Goal: Go to known website: Go to known website

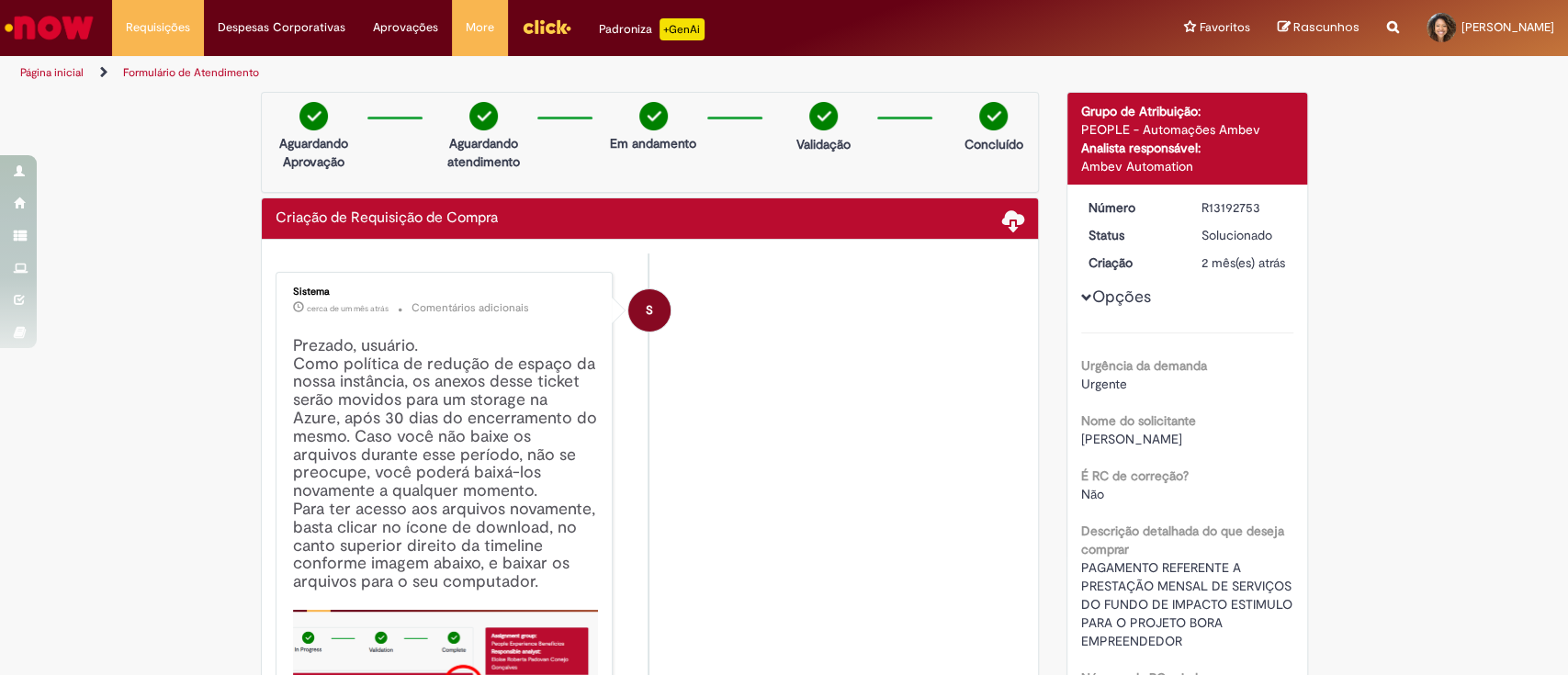
click at [76, 28] on img "Ir para a Homepage" at bounding box center [49, 26] width 94 height 36
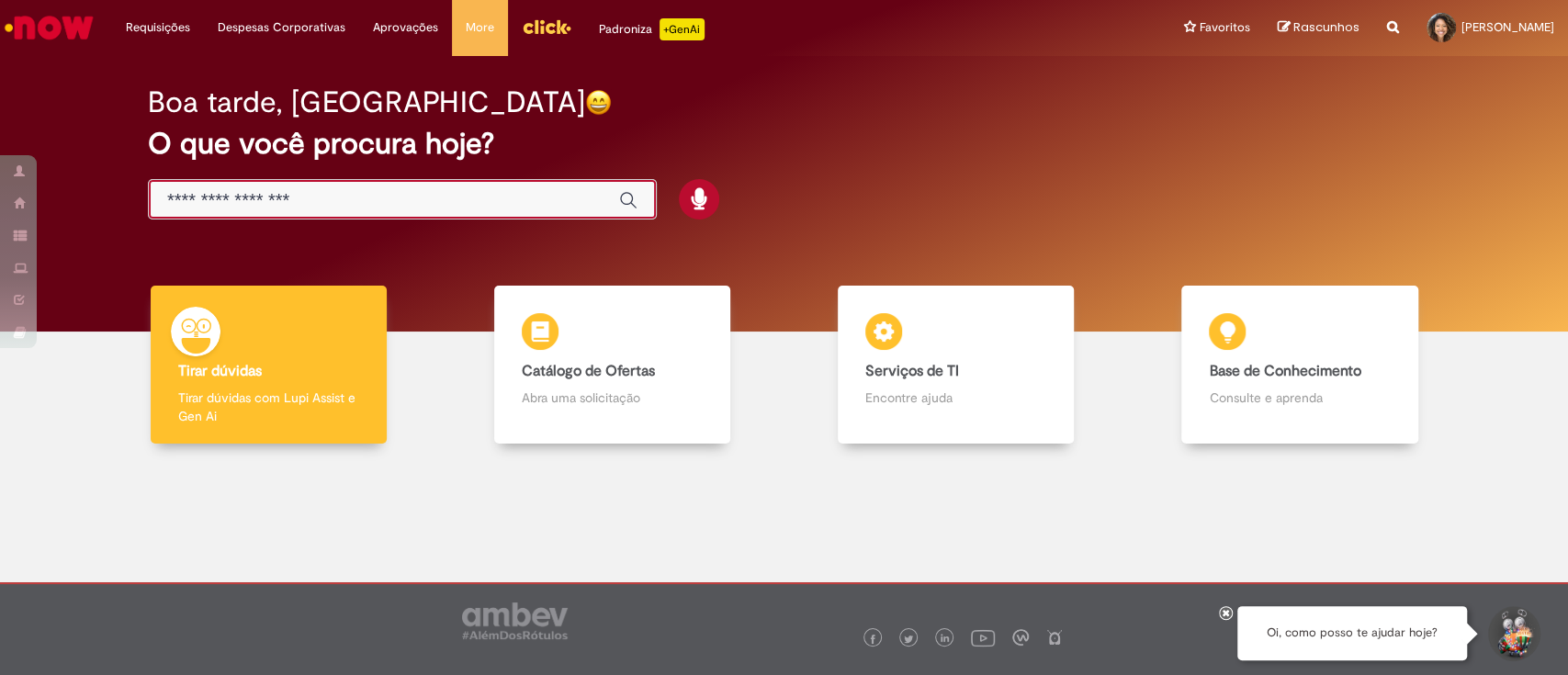
click at [223, 192] on input "Basta digitar aqui" at bounding box center [384, 201] width 434 height 22
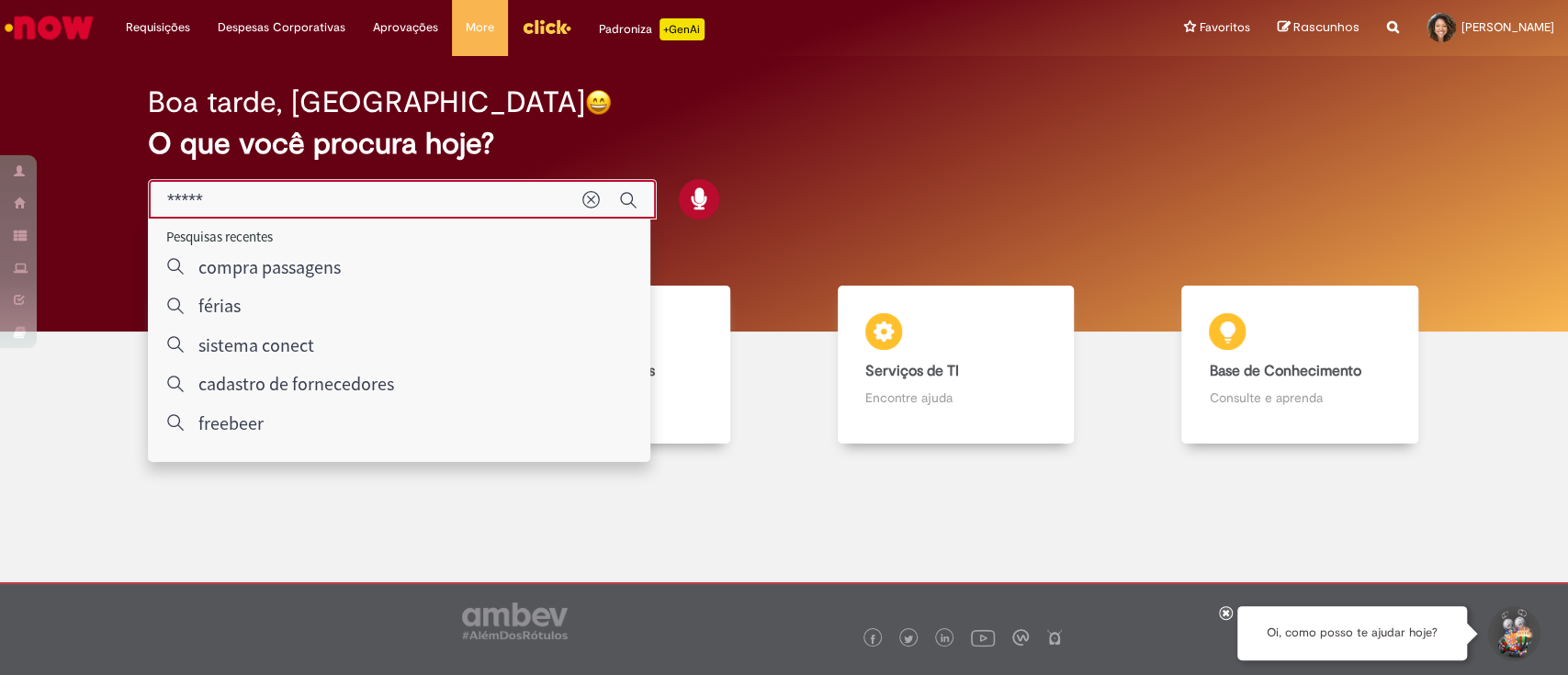
type input "*****"
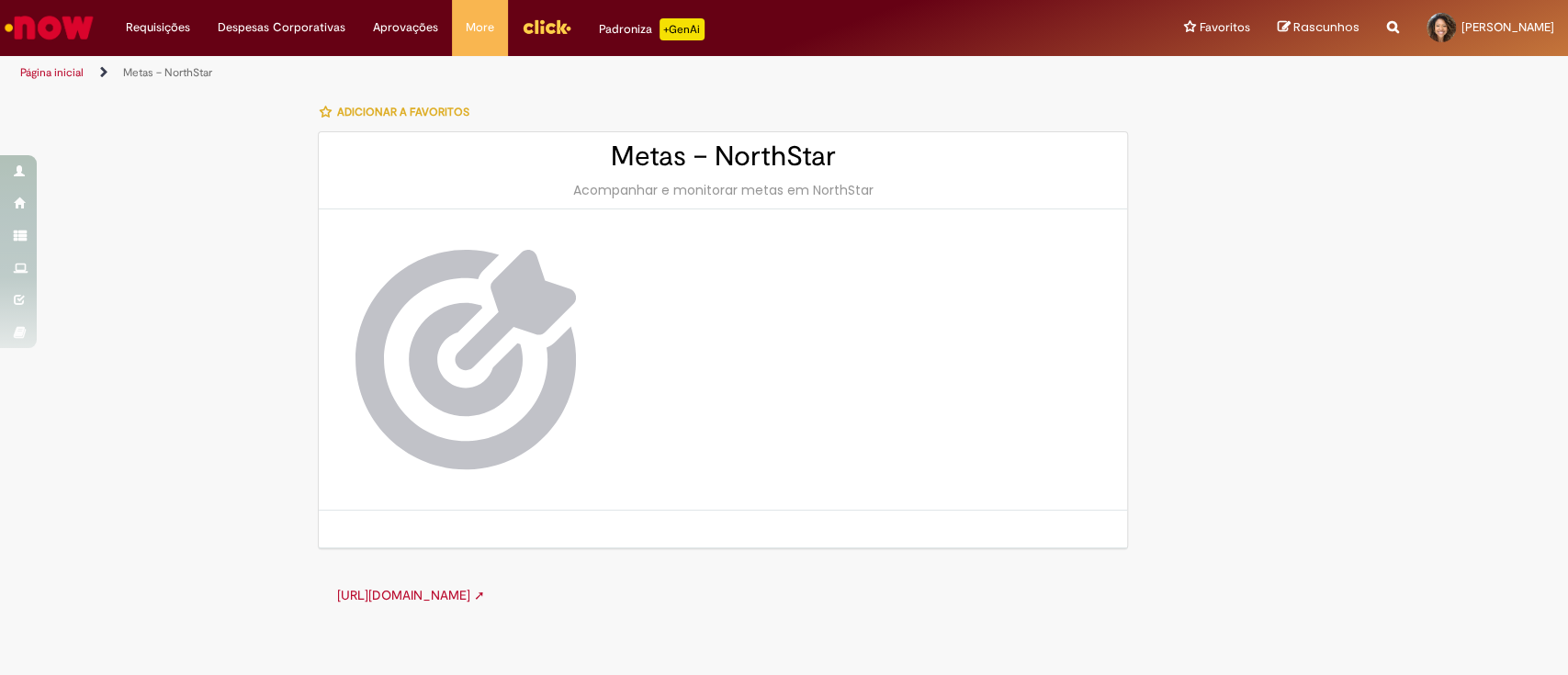
click at [484, 596] on link "[URL][DOMAIN_NAME] ➚" at bounding box center [410, 595] width 148 height 17
